Goal: Use online tool/utility: Utilize a website feature to perform a specific function

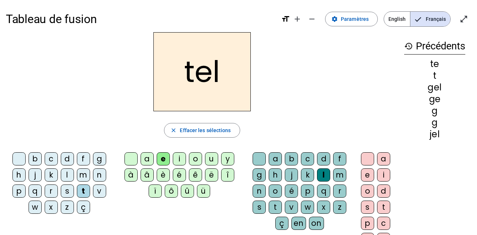
scroll to position [2, 0]
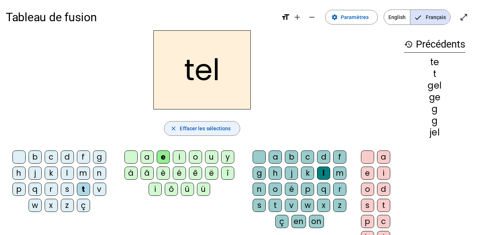
click at [184, 128] on span "Effacer les sélections" at bounding box center [205, 128] width 51 height 9
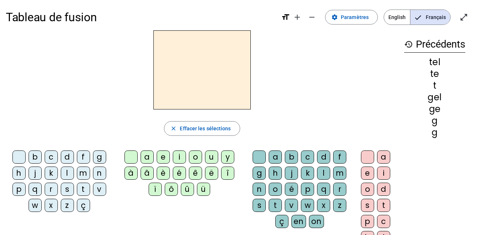
click at [179, 157] on div "i" at bounding box center [179, 157] width 13 height 13
click at [323, 174] on div "l" at bounding box center [323, 173] width 13 height 13
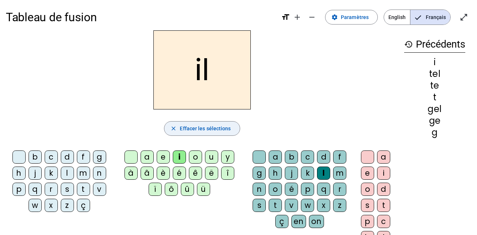
click at [166, 127] on span "button" at bounding box center [201, 129] width 75 height 18
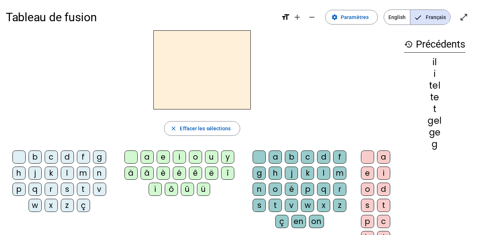
click at [85, 175] on div "m" at bounding box center [83, 173] width 13 height 13
click at [179, 158] on div "i" at bounding box center [179, 157] width 13 height 13
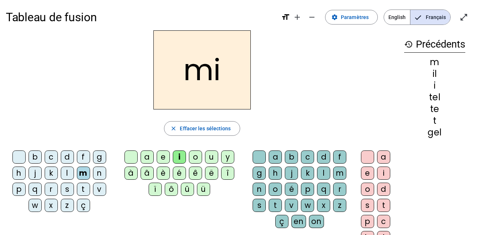
click at [320, 174] on div "l" at bounding box center [323, 173] width 13 height 13
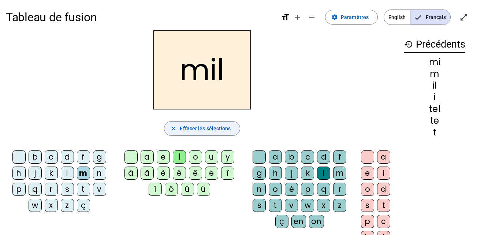
click at [182, 133] on span "button" at bounding box center [201, 129] width 75 height 18
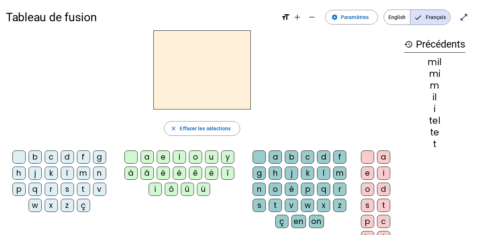
click at [342, 177] on div "m" at bounding box center [339, 173] width 13 height 13
click at [379, 161] on div "a" at bounding box center [383, 157] width 13 height 13
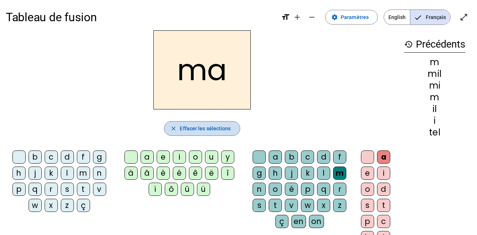
click at [168, 130] on span "button" at bounding box center [201, 129] width 75 height 18
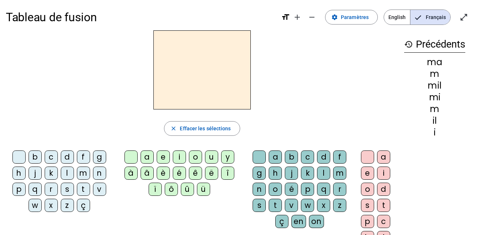
click at [84, 173] on div "m" at bounding box center [83, 173] width 13 height 13
click at [149, 158] on div "a" at bounding box center [147, 157] width 13 height 13
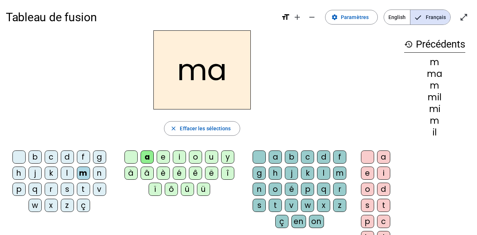
click at [325, 175] on div "l" at bounding box center [323, 173] width 13 height 13
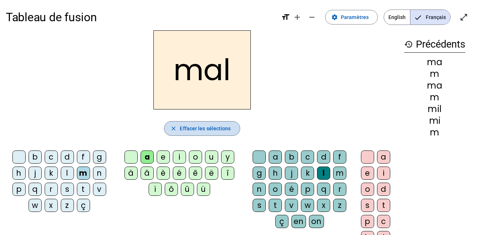
click at [194, 130] on span "Effacer les sélections" at bounding box center [205, 128] width 51 height 9
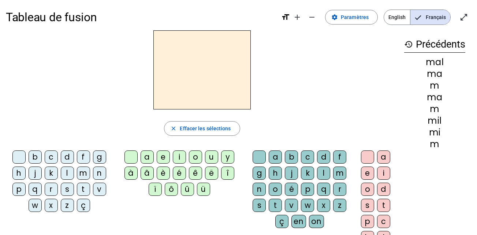
click at [71, 175] on div "l" at bounding box center [67, 173] width 13 height 13
click at [147, 160] on div "a" at bounding box center [147, 157] width 13 height 13
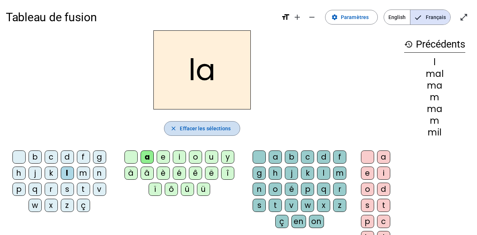
click at [178, 125] on span "button" at bounding box center [201, 129] width 75 height 18
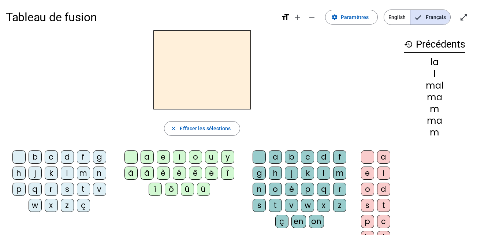
click at [66, 173] on div "l" at bounding box center [67, 173] width 13 height 13
click at [162, 157] on div "e" at bounding box center [163, 157] width 13 height 13
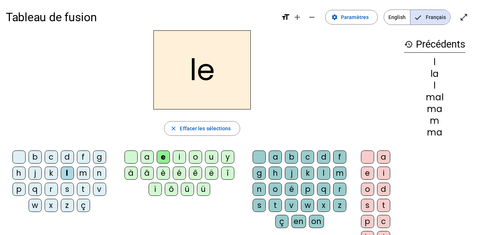
click at [212, 159] on div "u" at bounding box center [211, 157] width 13 height 13
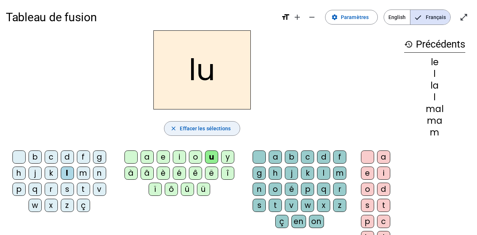
click at [226, 127] on span "Effacer les sélections" at bounding box center [205, 128] width 51 height 9
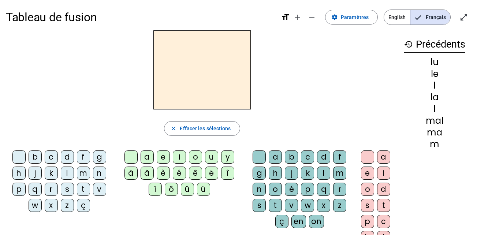
click at [86, 188] on div "t" at bounding box center [83, 189] width 13 height 13
click at [275, 187] on div "o" at bounding box center [275, 189] width 13 height 13
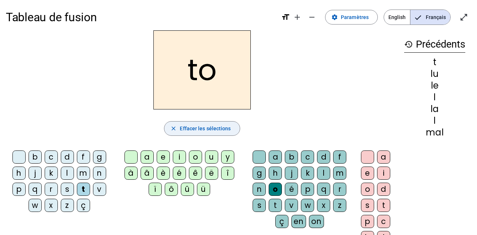
click at [230, 132] on span "button" at bounding box center [201, 129] width 75 height 18
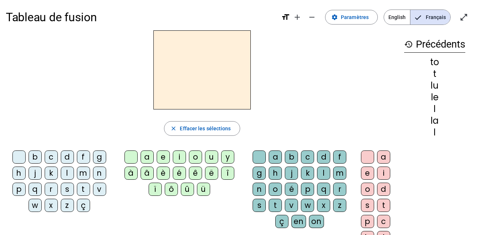
click at [84, 189] on div "t" at bounding box center [83, 189] width 13 height 13
click at [212, 156] on div "u" at bounding box center [211, 157] width 13 height 13
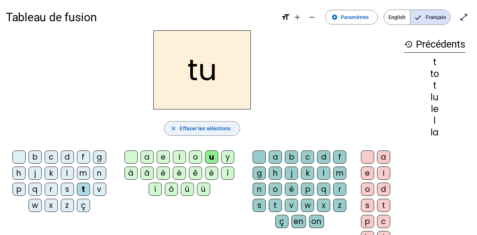
click at [224, 129] on span "Effacer les sélections" at bounding box center [205, 128] width 51 height 9
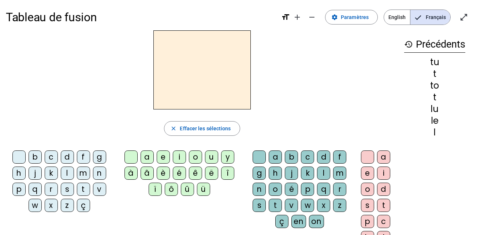
click at [68, 157] on div "d" at bounding box center [67, 157] width 13 height 13
click at [163, 156] on div "e" at bounding box center [163, 157] width 13 height 13
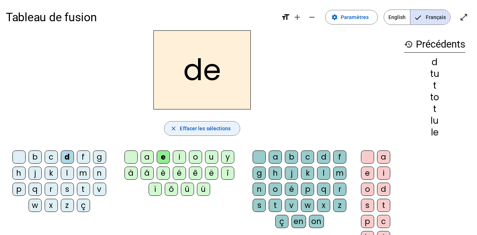
click at [204, 126] on span "Effacer les sélections" at bounding box center [205, 128] width 51 height 9
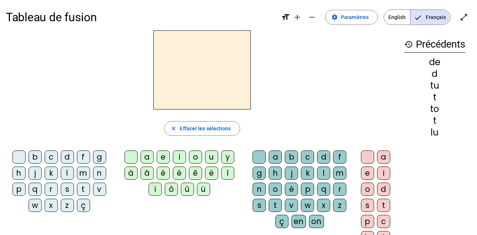
click at [34, 172] on div "j" at bounding box center [35, 173] width 13 height 13
click at [163, 158] on div "e" at bounding box center [163, 157] width 13 height 13
